Goal: Information Seeking & Learning: Understand process/instructions

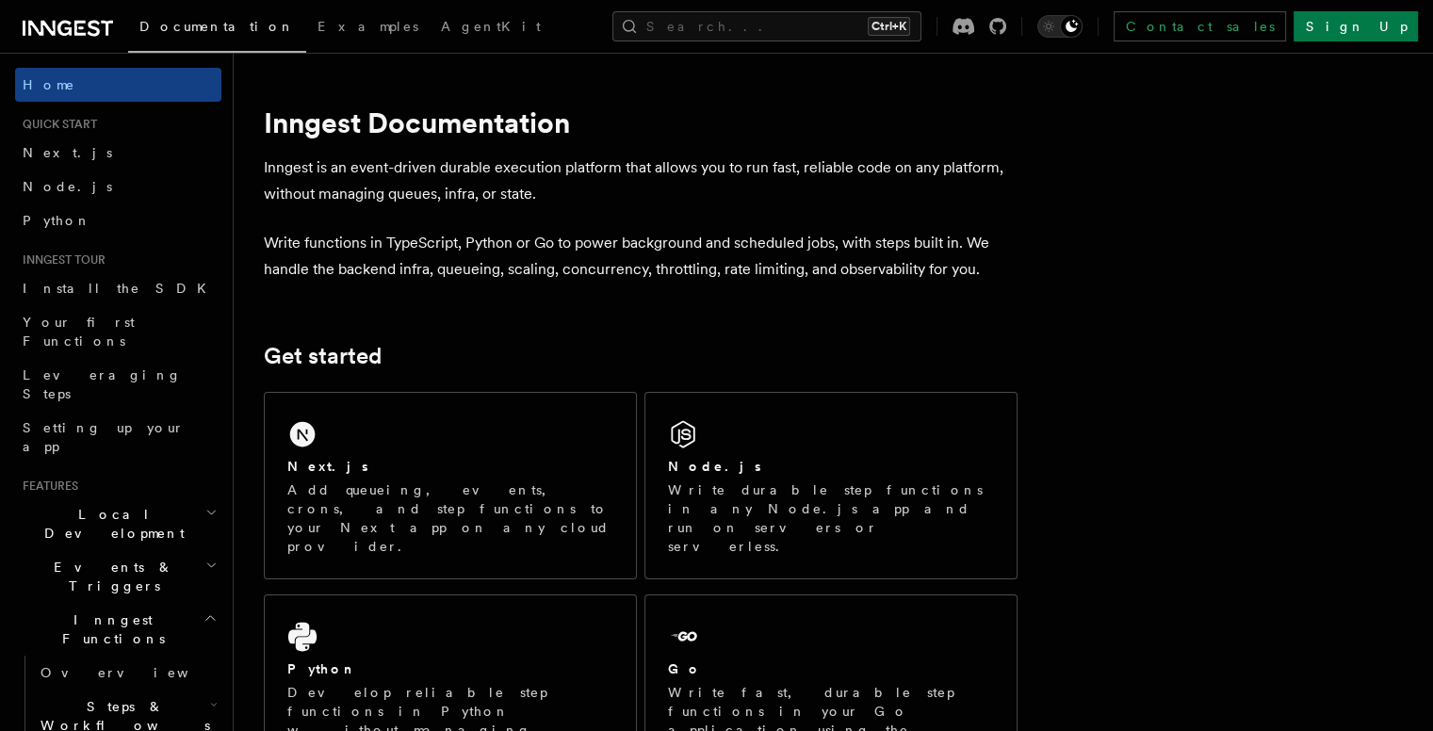
click at [487, 492] on p "Add queueing, events, crons, and step functions to your Next app on any cloud p…" at bounding box center [450, 518] width 326 height 75
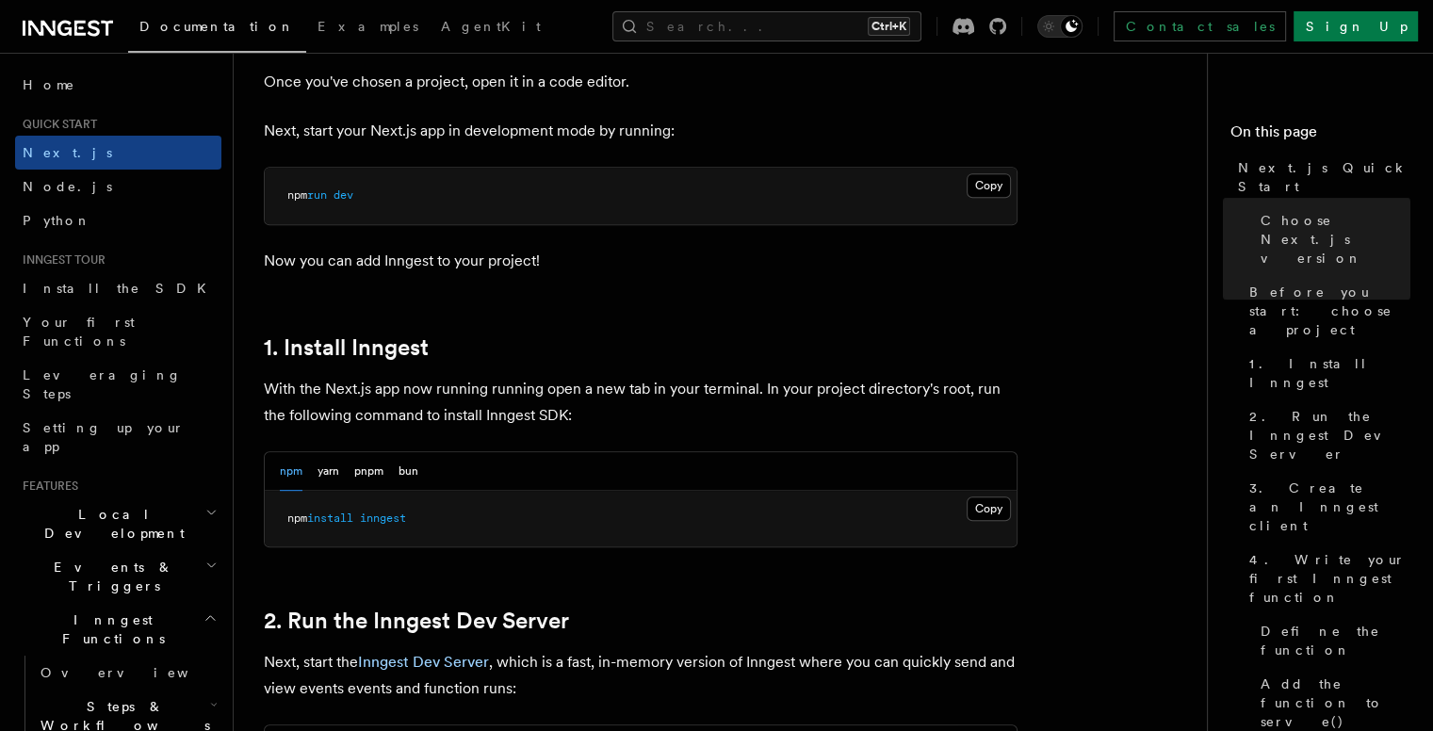
scroll to position [848, 0]
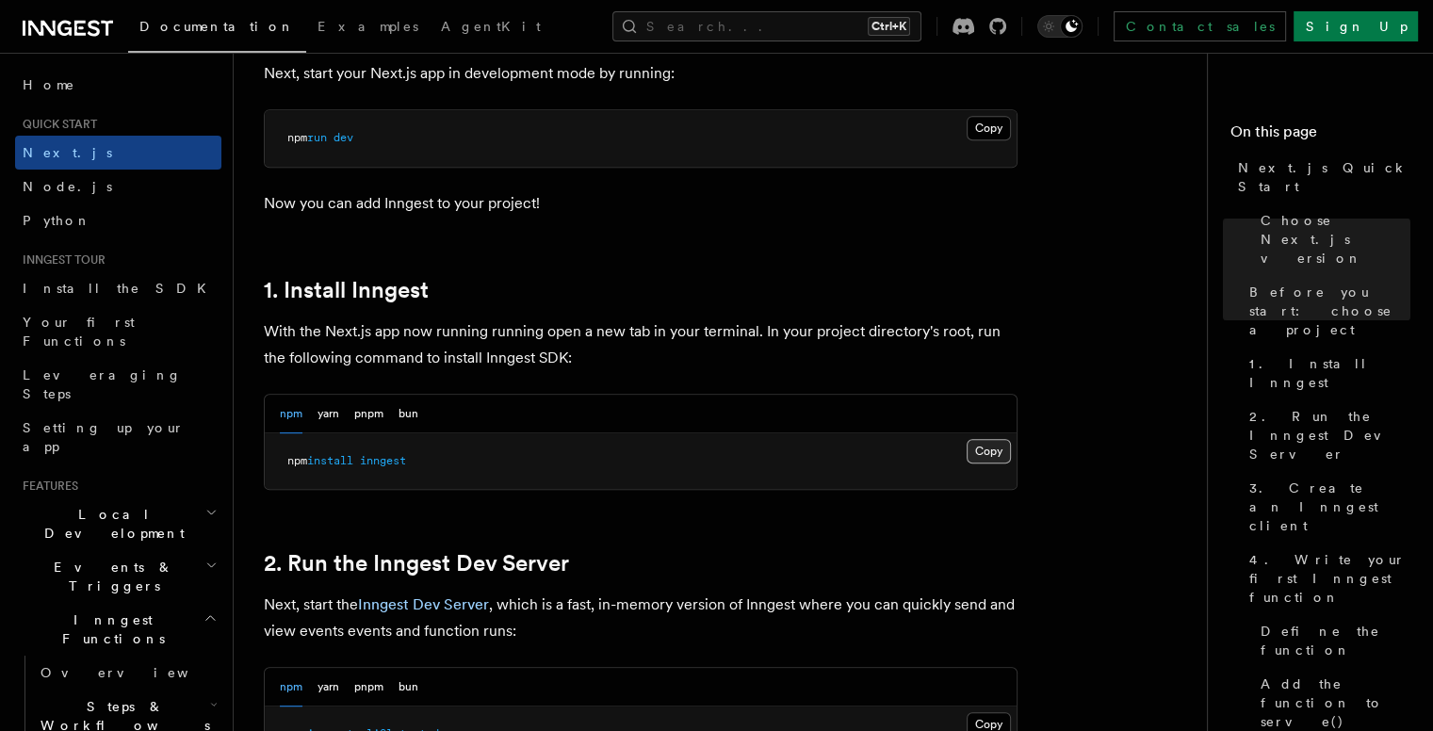
click at [980, 452] on button "Copy Copied" at bounding box center [989, 451] width 44 height 24
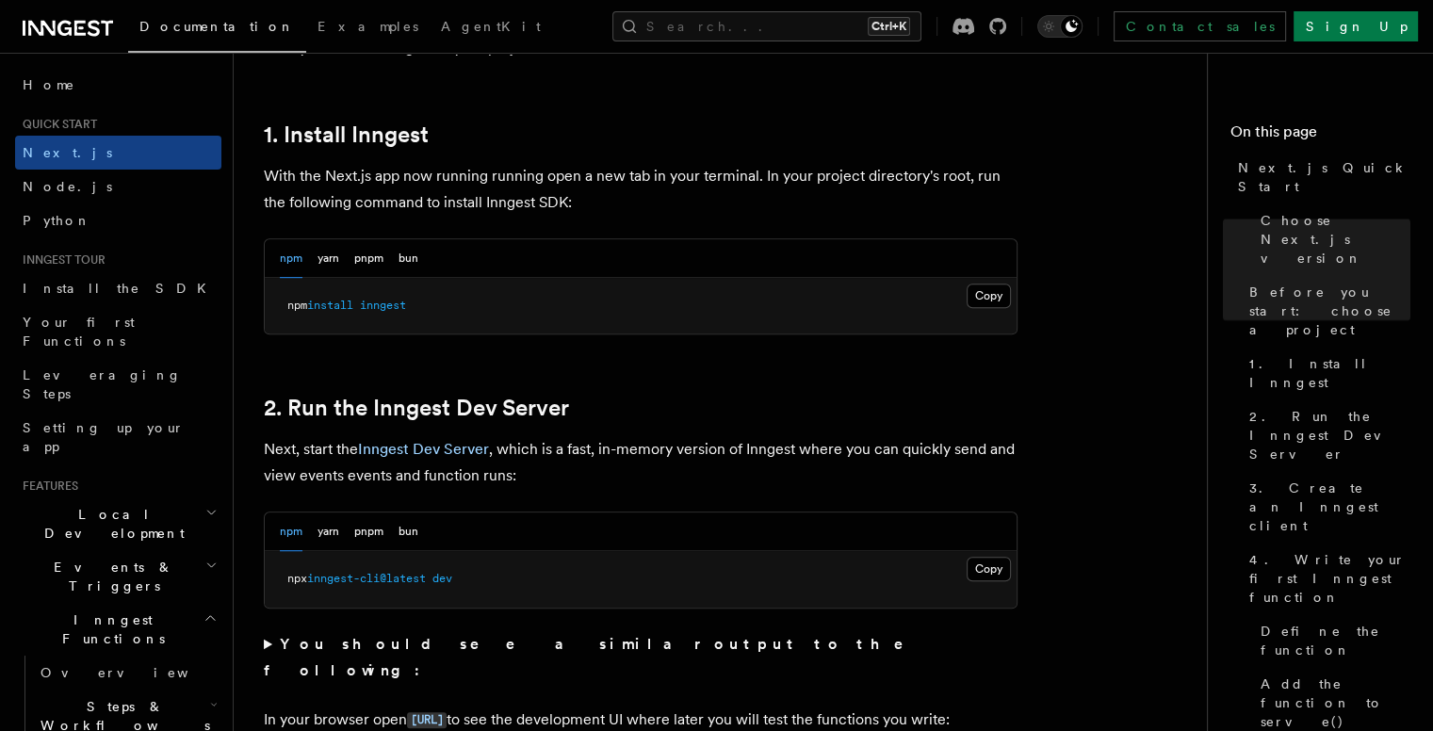
scroll to position [1036, 0]
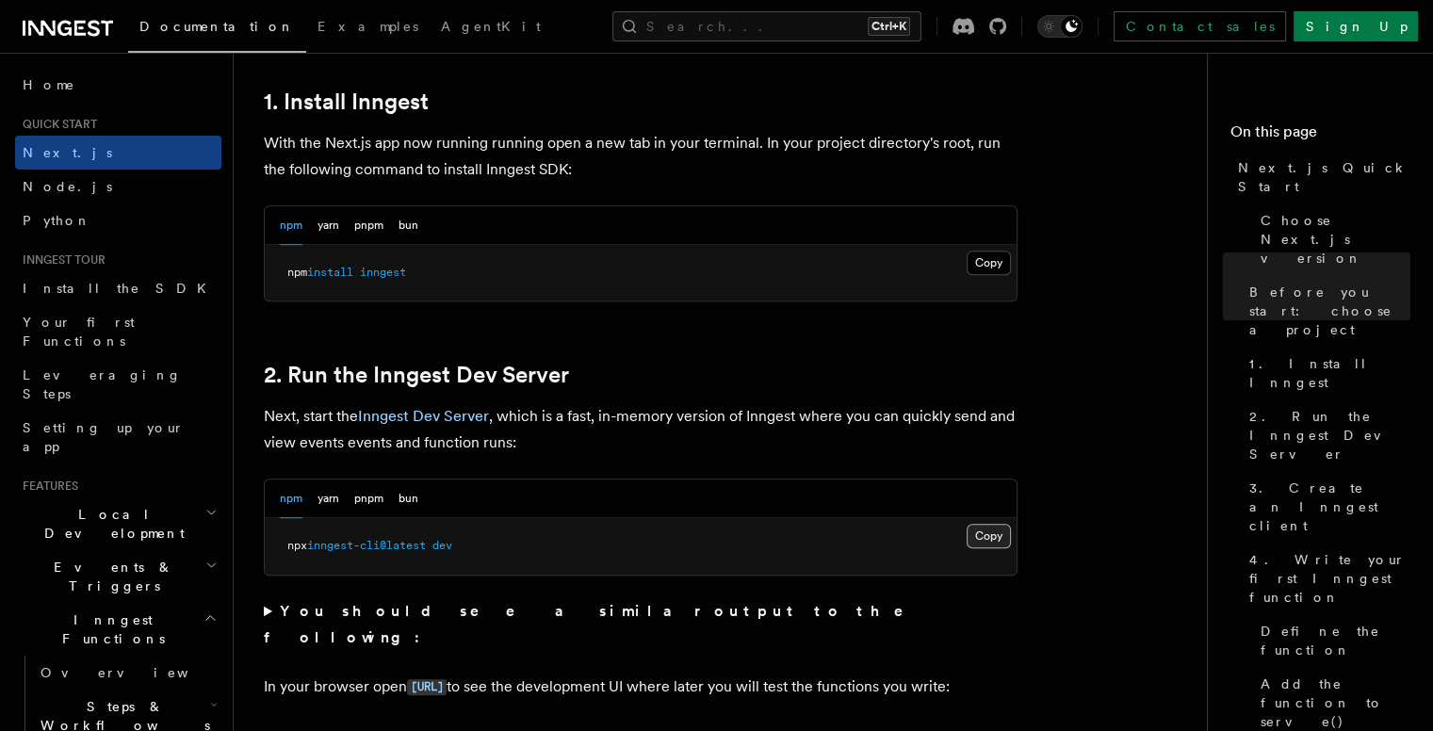
click at [986, 528] on button "Copy Copied" at bounding box center [989, 536] width 44 height 24
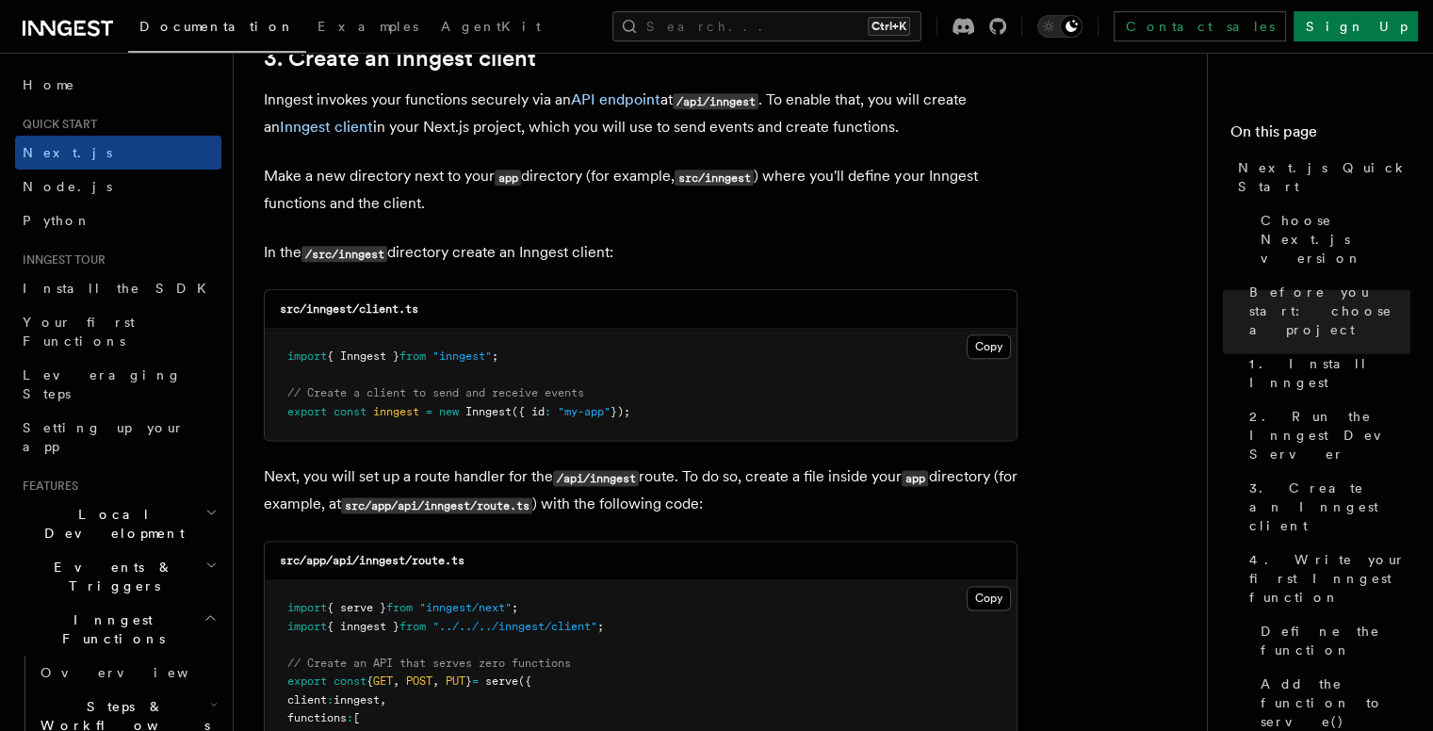
scroll to position [2261, 0]
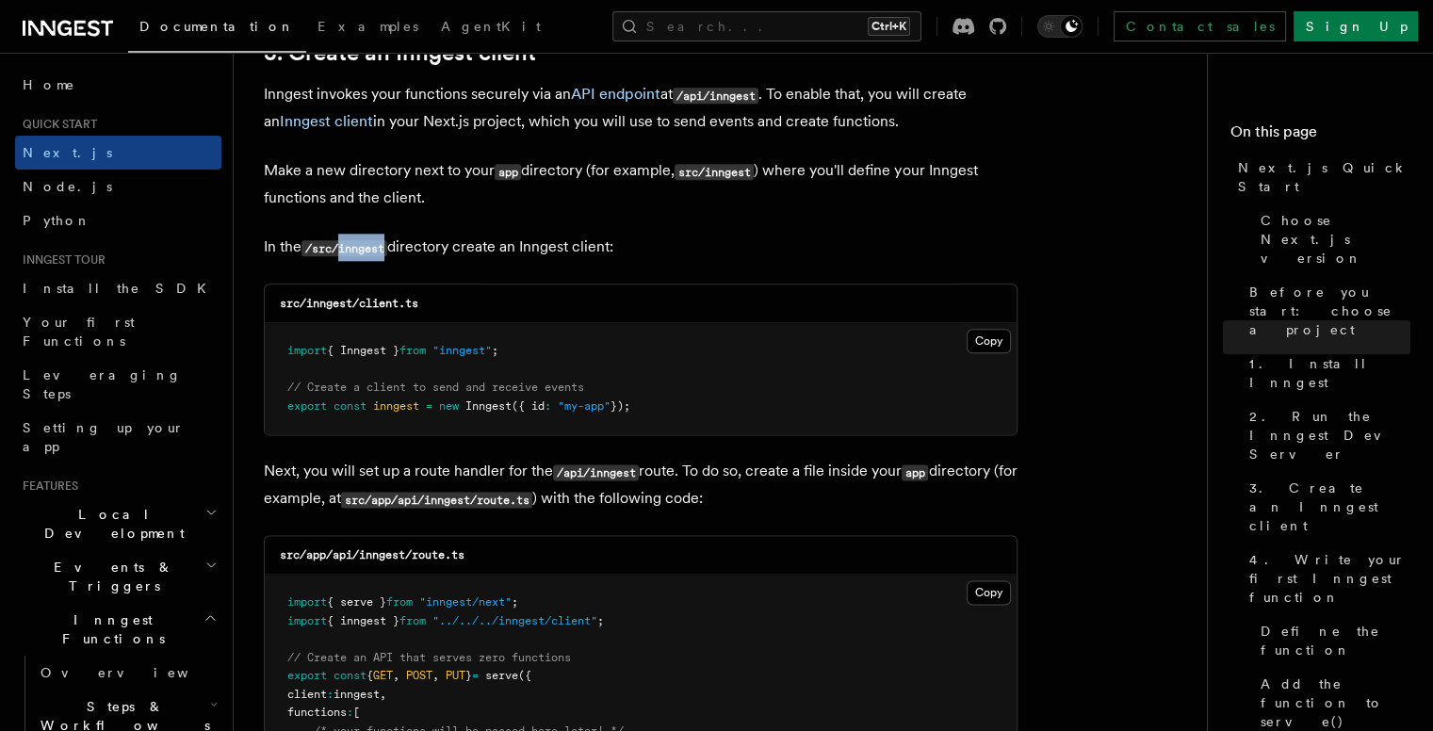
drag, startPoint x: 343, startPoint y: 250, endPoint x: 389, endPoint y: 255, distance: 46.5
click at [387, 255] on code "/src/inngest" at bounding box center [345, 248] width 86 height 16
copy code "inngest"
drag, startPoint x: 363, startPoint y: 303, endPoint x: 459, endPoint y: 308, distance: 96.2
click at [459, 308] on div "src/inngest/client.ts" at bounding box center [641, 304] width 752 height 39
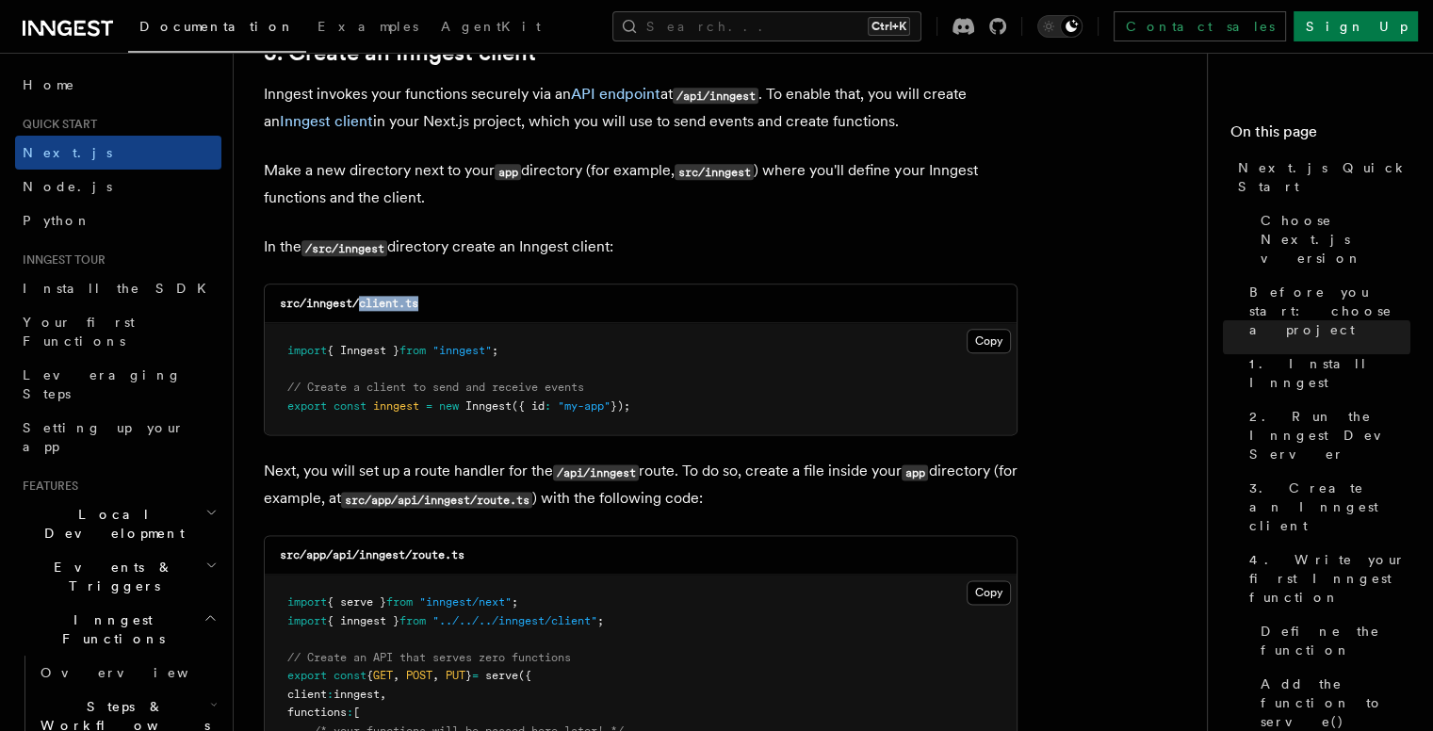
copy code "client.ts"
click at [995, 336] on button "Copy Copied" at bounding box center [989, 341] width 44 height 24
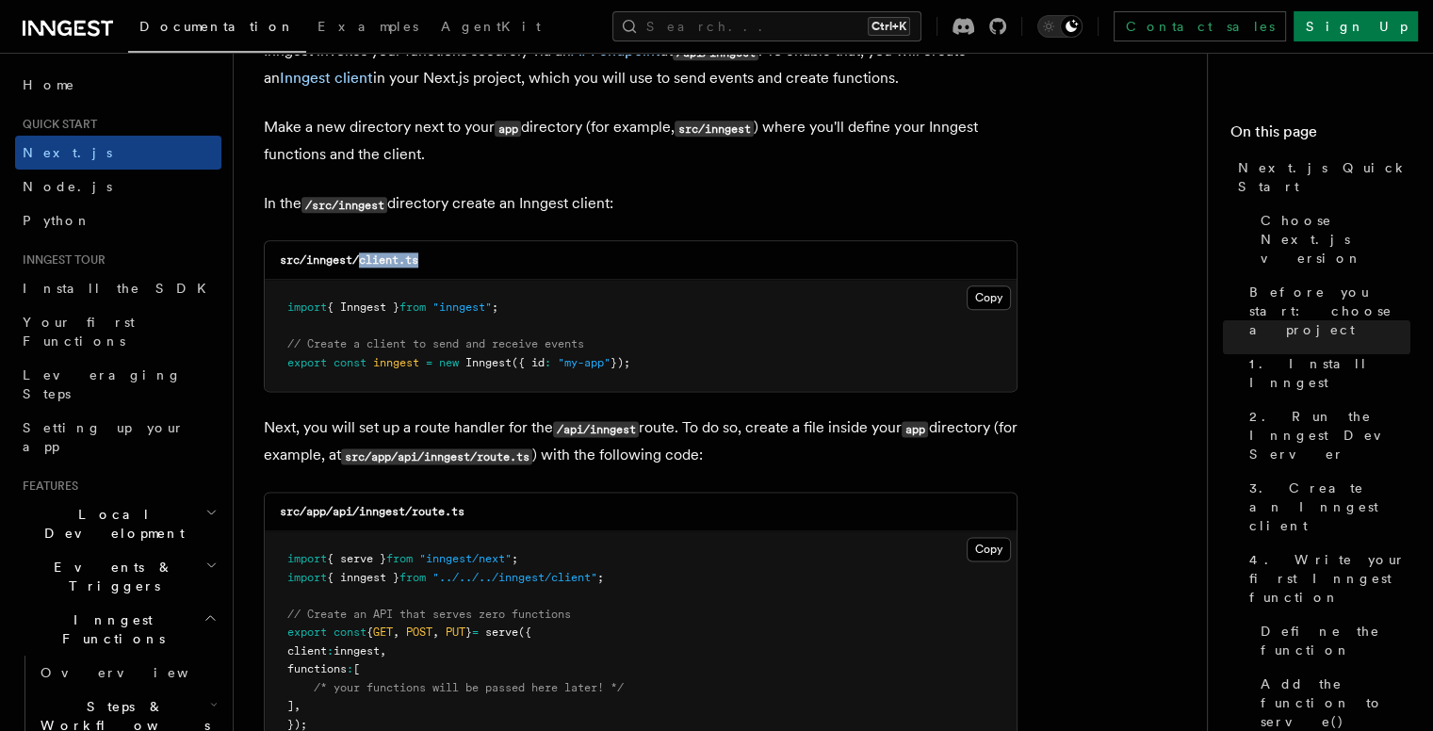
scroll to position [2450, 0]
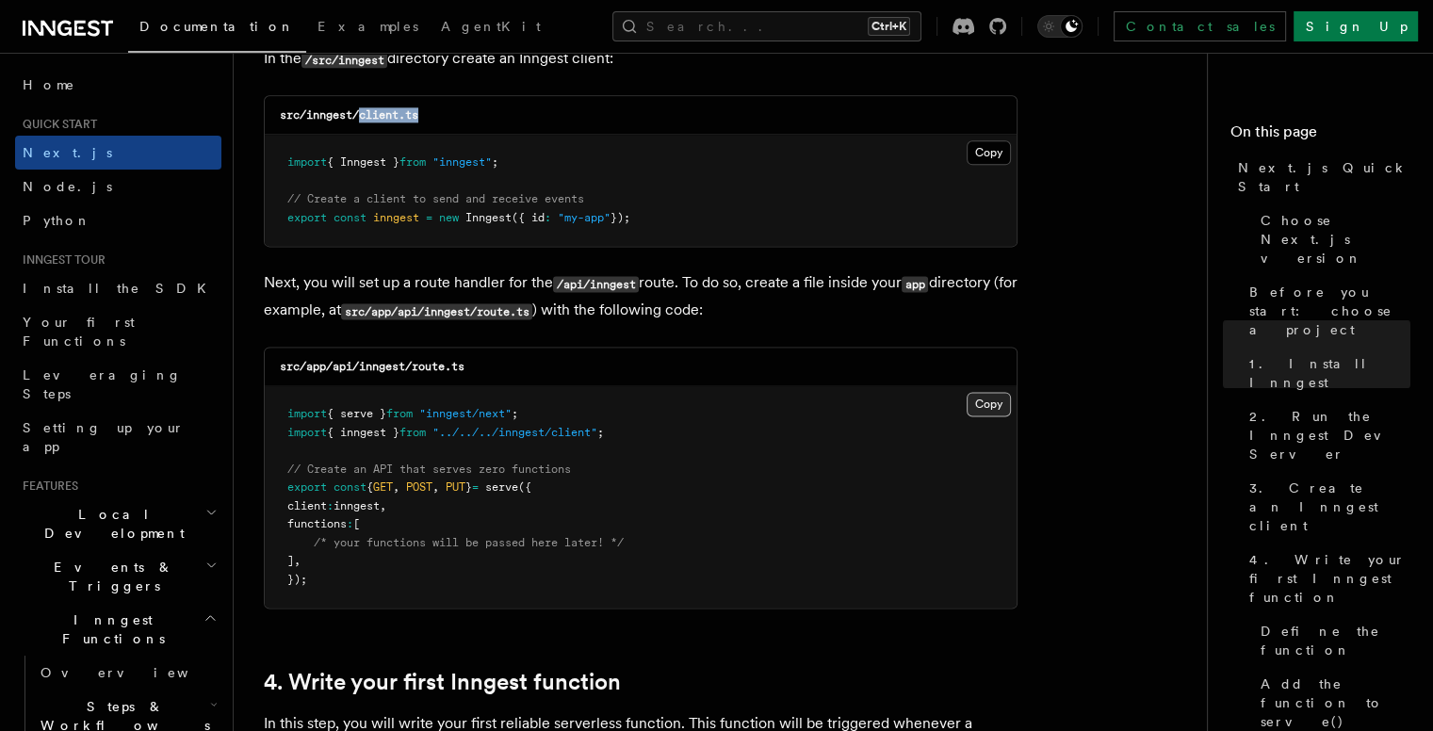
click at [986, 410] on button "Copy Copied" at bounding box center [989, 404] width 44 height 24
drag, startPoint x: 453, startPoint y: 314, endPoint x: 503, endPoint y: 313, distance: 49.9
click at [503, 313] on code "src/app/api/inngest/route.ts" at bounding box center [436, 311] width 191 height 16
copy code "inngest"
drag, startPoint x: 510, startPoint y: 311, endPoint x: 567, endPoint y: 318, distance: 57.9
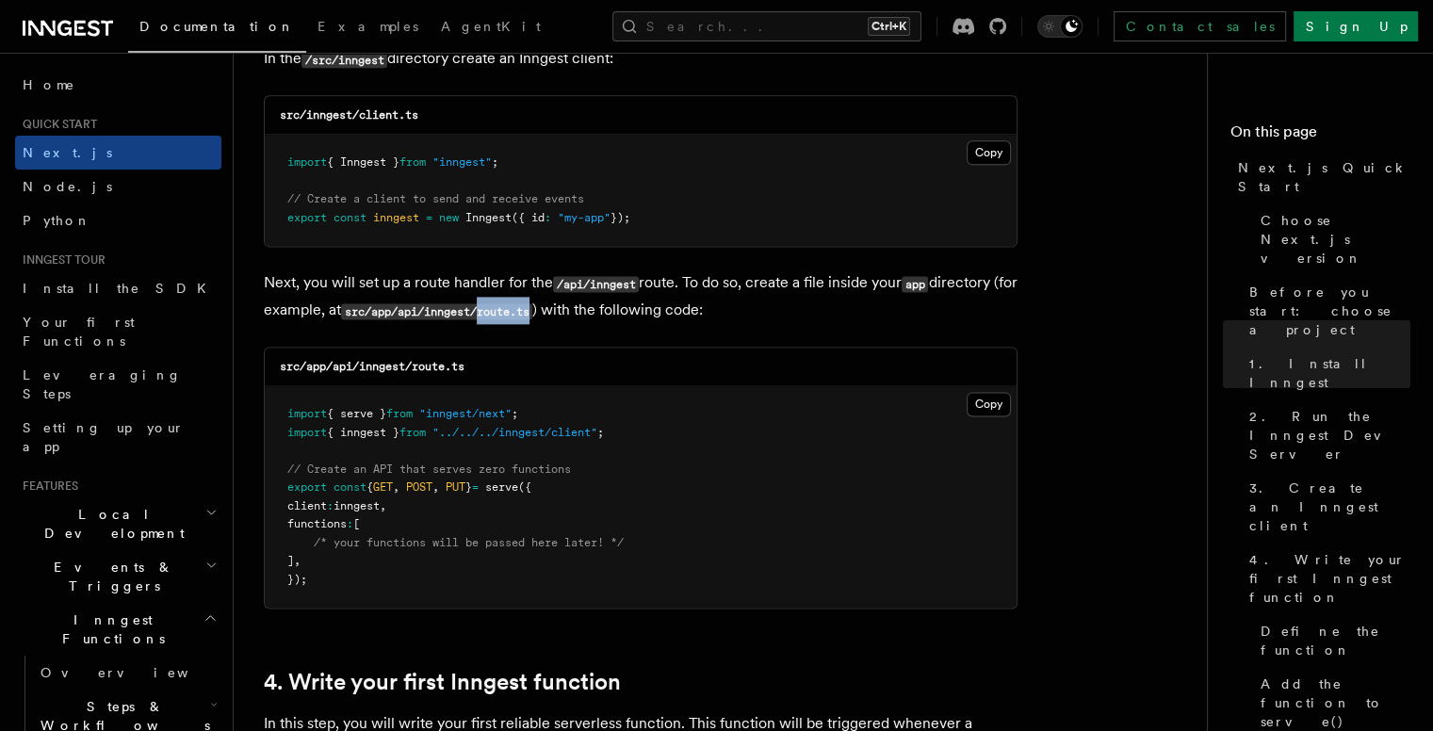
click at [567, 318] on p "Next, you will set up a route handler for the /api/inngest route. To do so, cre…" at bounding box center [641, 296] width 754 height 55
copy code "route.ts"
drag, startPoint x: 1001, startPoint y: 397, endPoint x: 994, endPoint y: 406, distance: 11.5
click at [997, 405] on button "Copy Copied" at bounding box center [989, 404] width 44 height 24
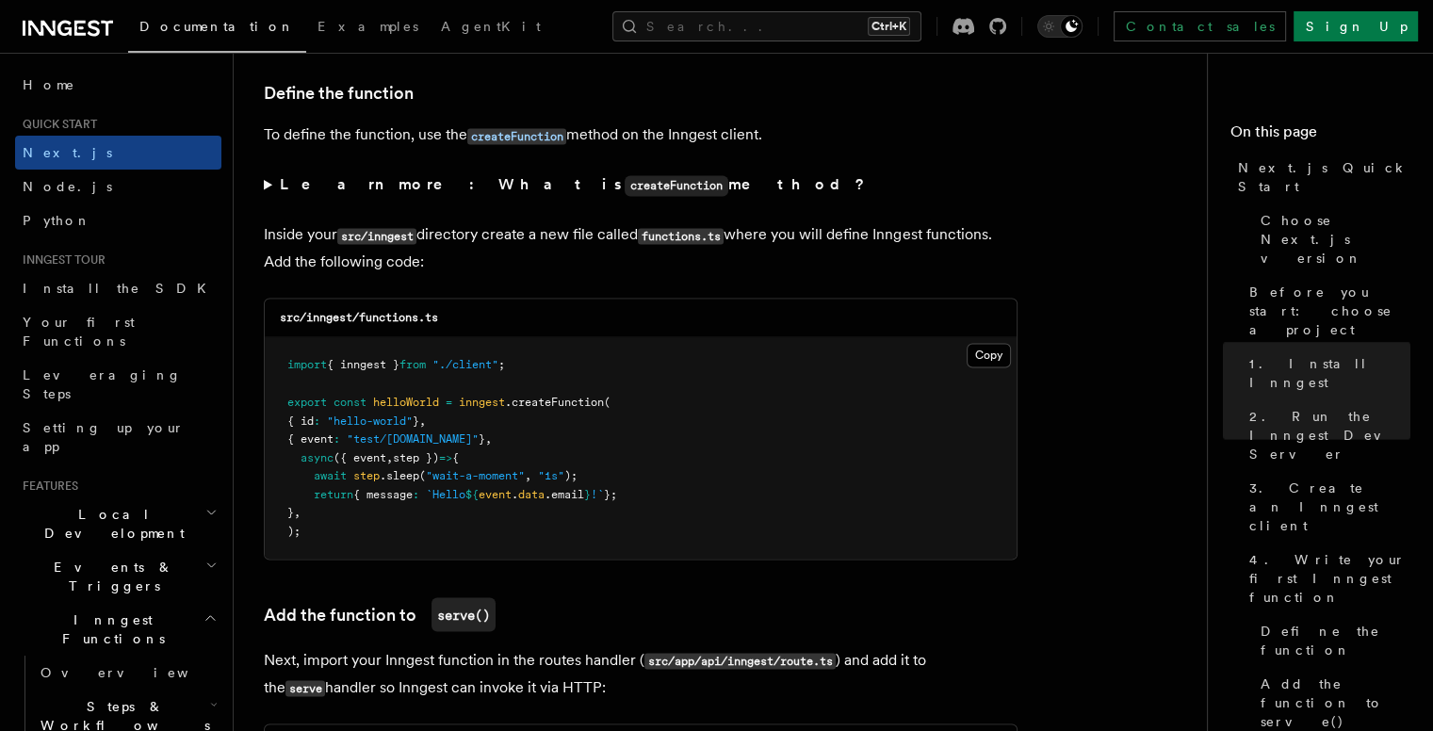
scroll to position [3204, 0]
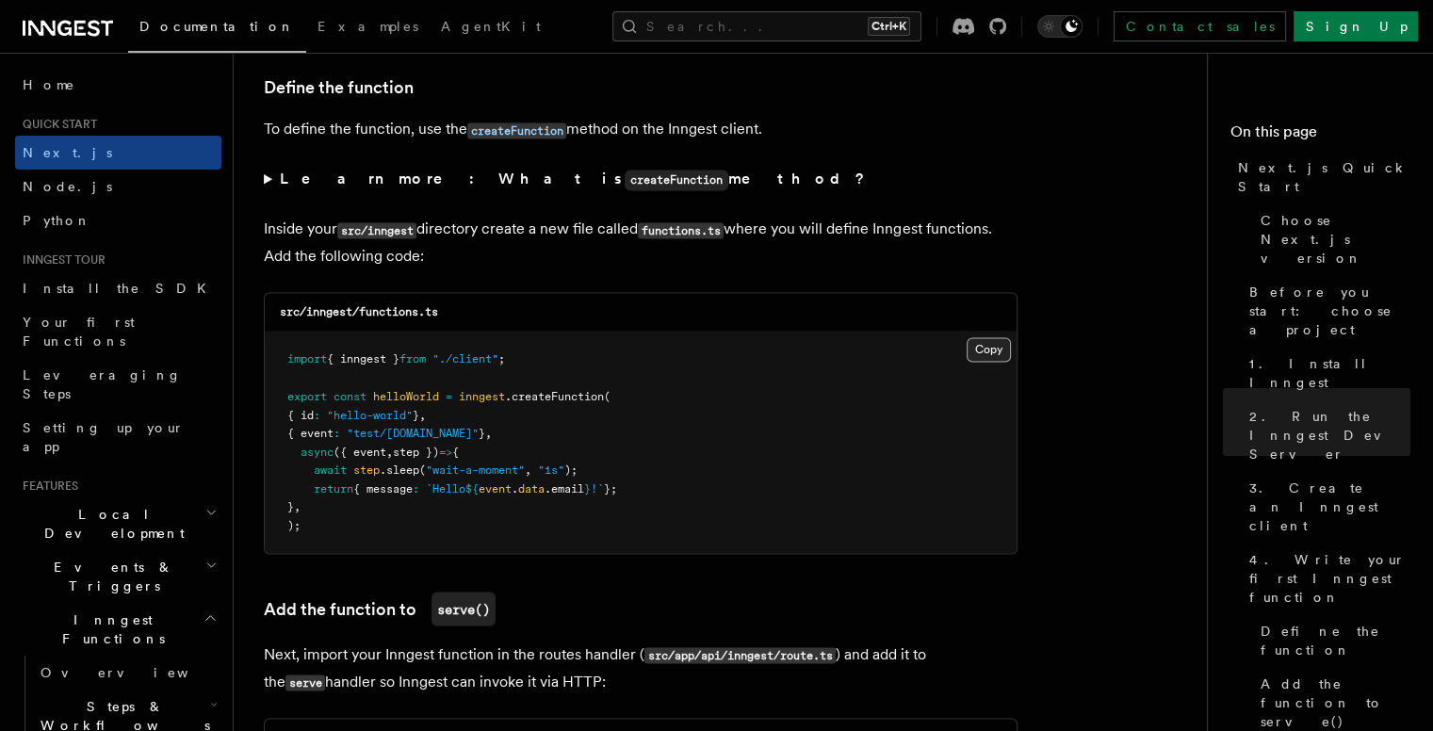
click at [1002, 347] on button "Copy Copied" at bounding box center [989, 349] width 44 height 24
drag, startPoint x: 365, startPoint y: 314, endPoint x: 450, endPoint y: 316, distance: 85.8
click at [450, 317] on div "src/inngest/functions.ts" at bounding box center [641, 312] width 752 height 39
click at [449, 314] on div "src/inngest/functions.ts" at bounding box center [641, 312] width 752 height 39
drag, startPoint x: 362, startPoint y: 314, endPoint x: 535, endPoint y: 314, distance: 173.4
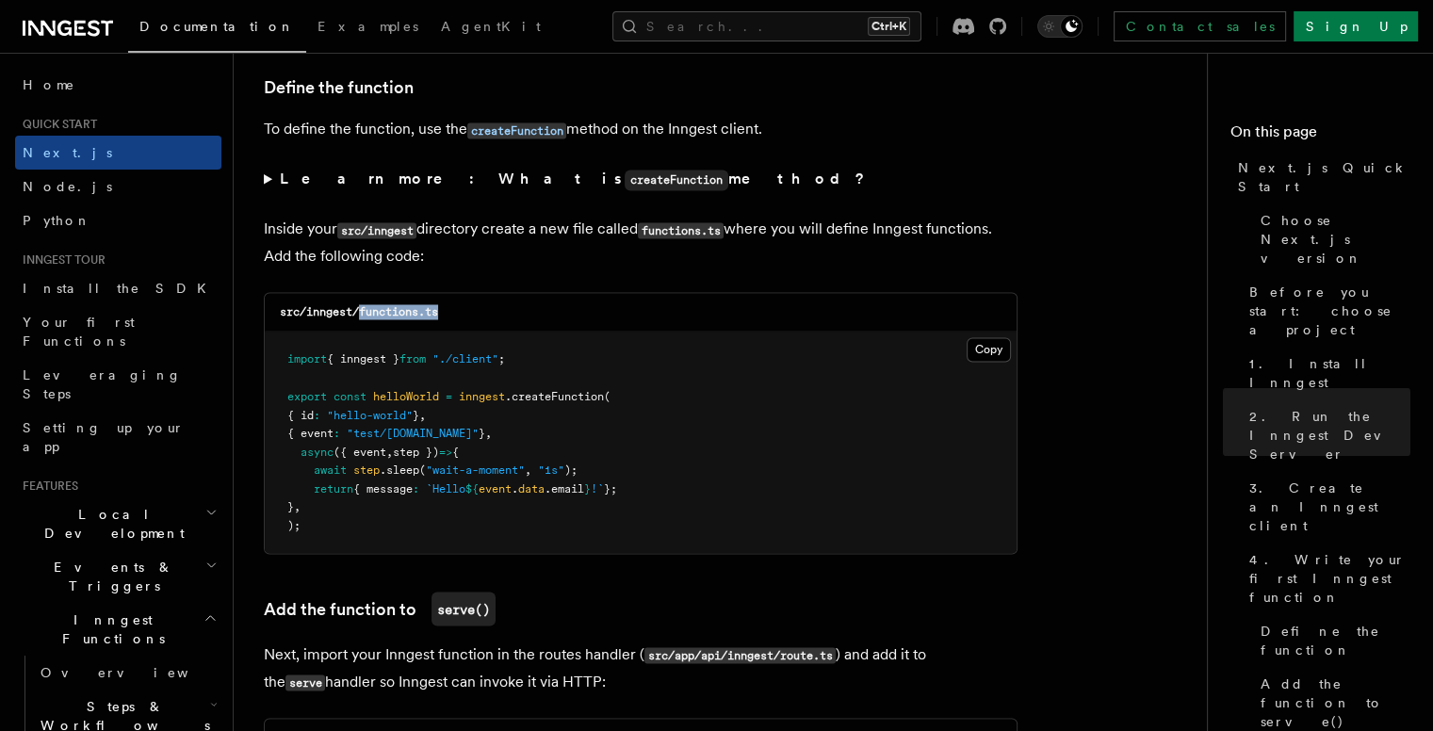
click at [535, 314] on div "src/inngest/functions.ts" at bounding box center [641, 312] width 752 height 39
copy code "functions.ts"
drag, startPoint x: 982, startPoint y: 341, endPoint x: 984, endPoint y: 353, distance: 12.4
click at [982, 342] on button "Copy Copied" at bounding box center [989, 349] width 44 height 24
